Goal: Information Seeking & Learning: Learn about a topic

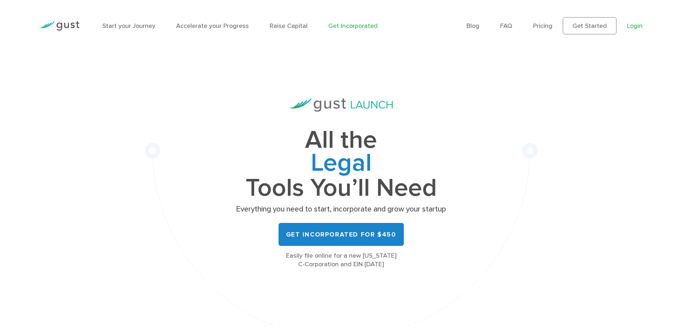
click at [632, 27] on link "Login" at bounding box center [635, 26] width 16 height 8
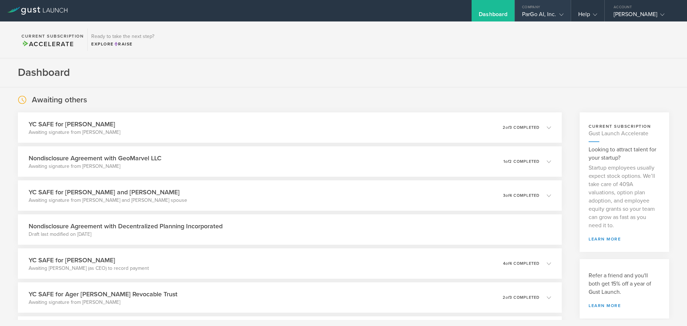
click at [546, 12] on div "ParGo AI, Inc." at bounding box center [542, 16] width 41 height 11
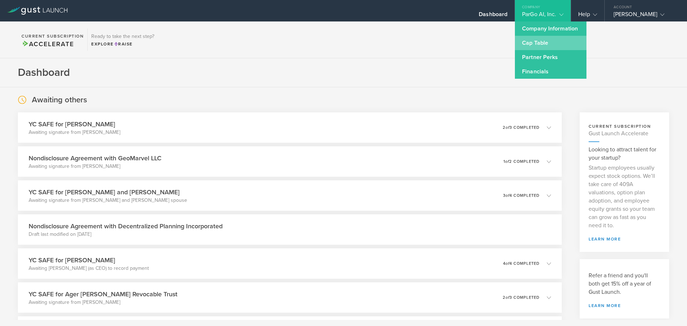
click at [533, 40] on link "Cap Table" at bounding box center [551, 43] width 72 height 14
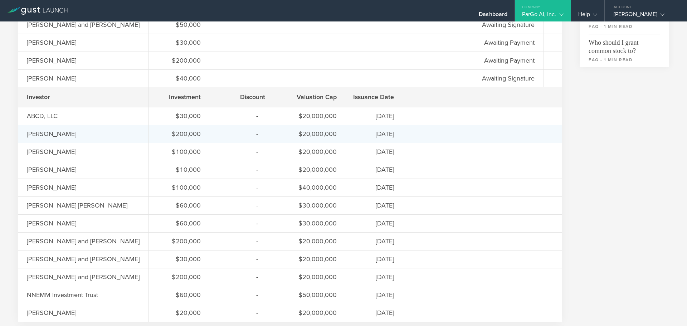
scroll to position [286, 0]
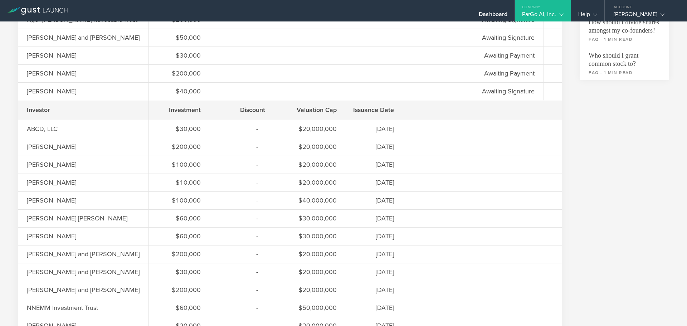
click at [386, 106] on div "Issuance Date" at bounding box center [374, 109] width 39 height 9
click at [200, 111] on div "Investment" at bounding box center [179, 109] width 43 height 9
click at [43, 111] on div "Investor" at bounding box center [63, 109] width 72 height 9
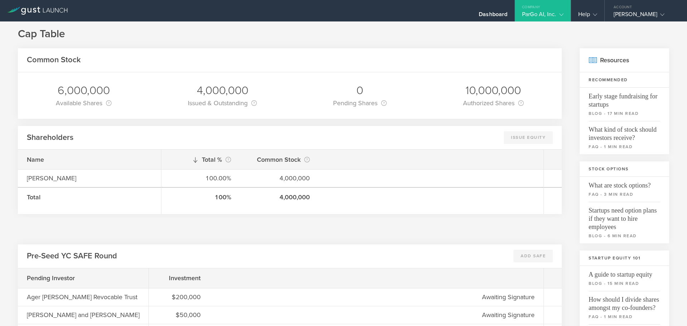
scroll to position [0, 0]
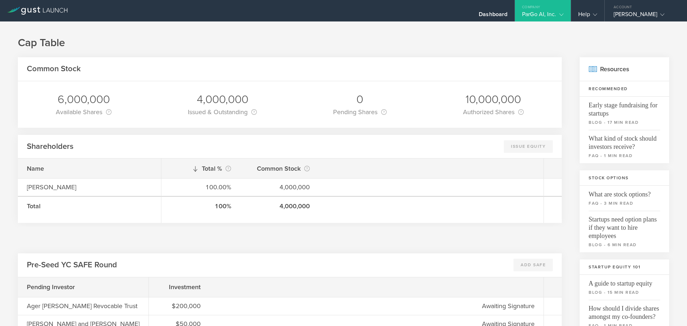
click at [542, 17] on div "ParGo AI, Inc." at bounding box center [542, 16] width 41 height 11
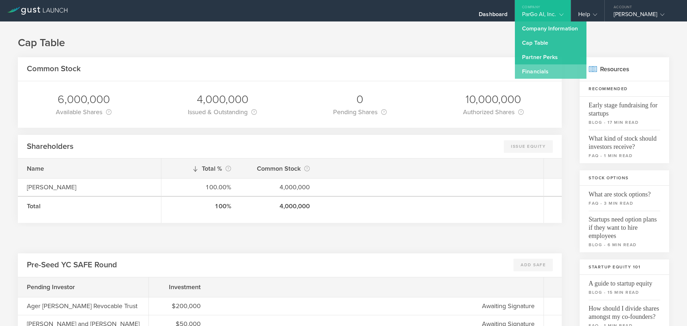
click at [540, 70] on link "Financials" at bounding box center [551, 71] width 72 height 14
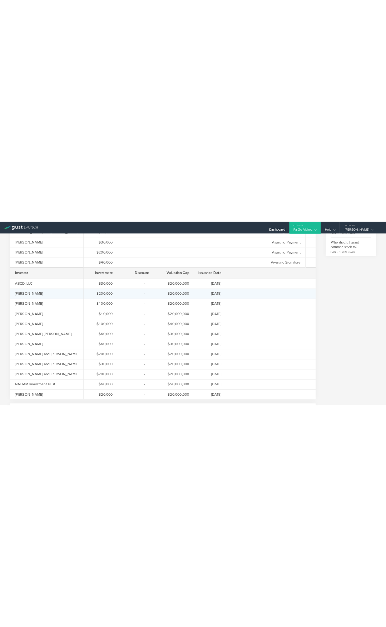
scroll to position [322, 0]
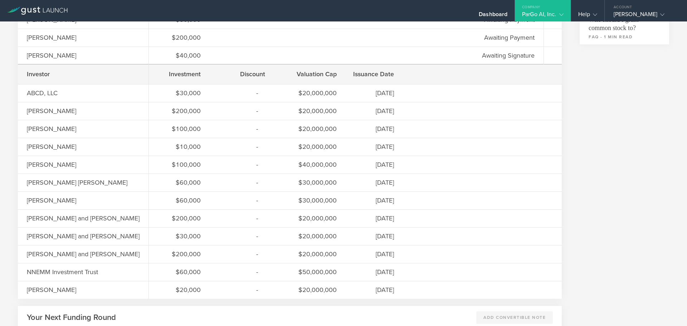
click at [322, 74] on div "Valuation Cap" at bounding box center [310, 73] width 54 height 9
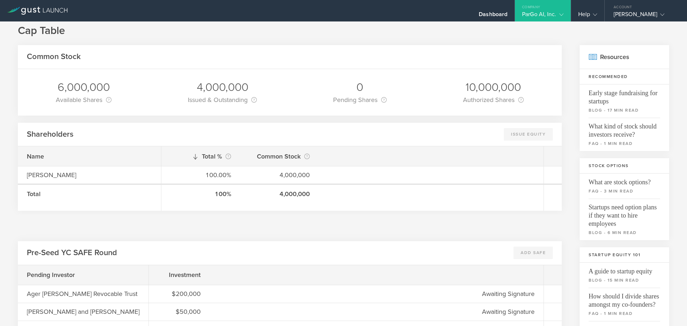
scroll to position [0, 0]
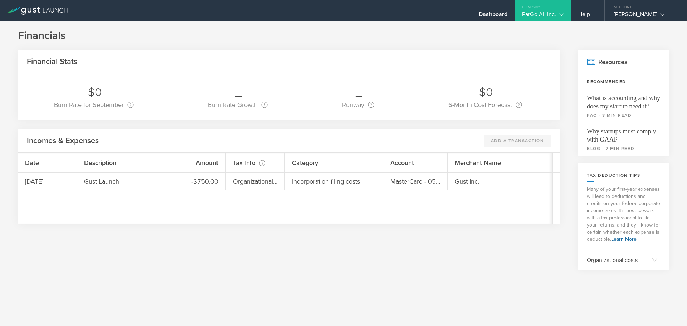
click at [557, 11] on gust-icon at bounding box center [559, 14] width 7 height 7
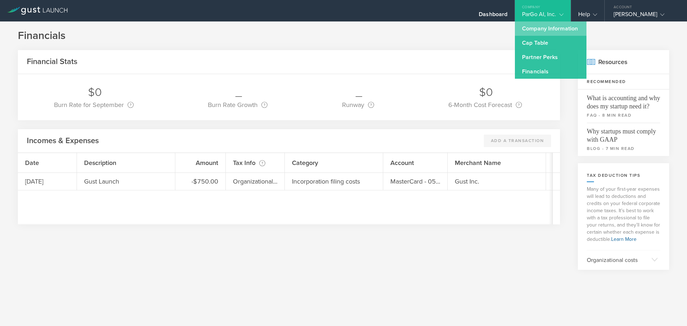
click at [541, 25] on link "Company Information" at bounding box center [551, 28] width 72 height 14
